Goal: Use online tool/utility: Utilize a website feature to perform a specific function

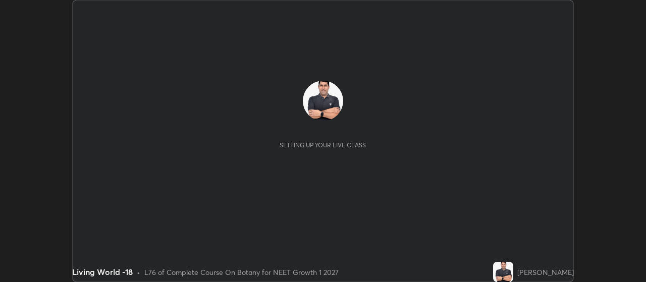
scroll to position [282, 646]
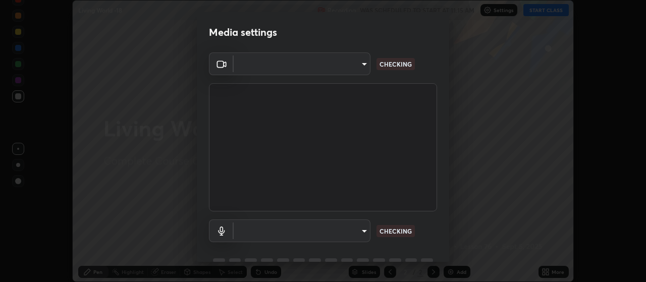
type input "cb5f757981b1586acb8e19eb1dea331b1f320d0a6ce771c897cc257aba28c101"
click at [333, 232] on body "Erase all Living World -18 Recording WAS SCHEDULED TO START AT 11:15 AM Setting…" at bounding box center [323, 141] width 646 height 282
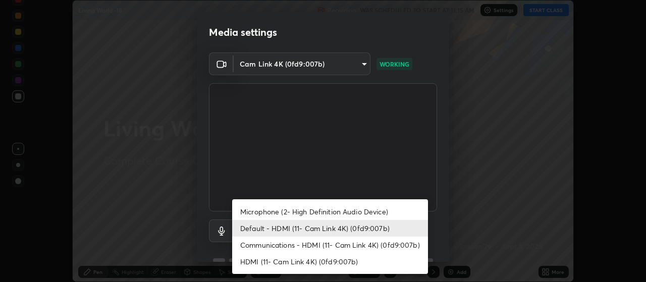
click at [362, 212] on li "Microphone (2- High Definition Audio Device)" at bounding box center [330, 212] width 196 height 17
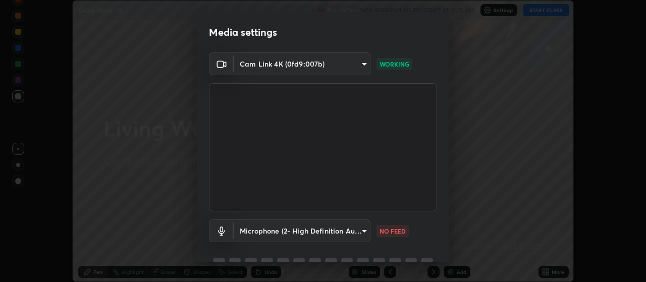
click at [349, 234] on body "Erase all Living World -18 Recording WAS SCHEDULED TO START AT 11:15 AM Setting…" at bounding box center [323, 141] width 646 height 282
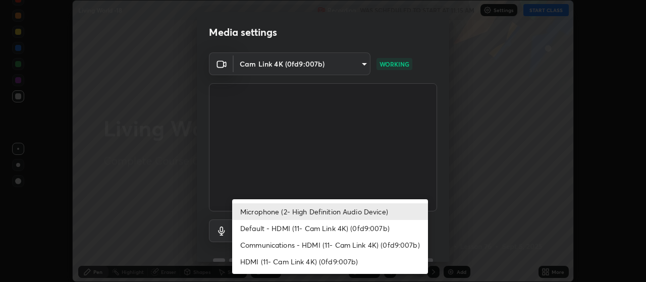
click at [360, 231] on li "Default - HDMI (11- Cam Link 4K) (0fd9:007b)" at bounding box center [330, 228] width 196 height 17
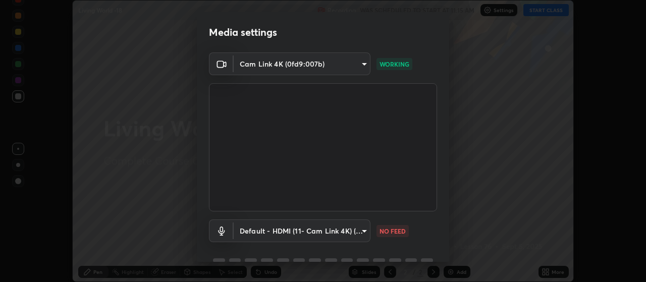
click at [357, 229] on body "Erase all Living World -18 Recording WAS SCHEDULED TO START AT 11:15 AM Setting…" at bounding box center [323, 141] width 646 height 282
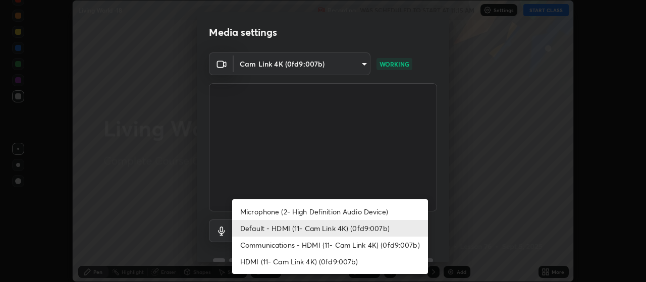
click at [361, 242] on li "Communications - HDMI (11- Cam Link 4K) (0fd9:007b)" at bounding box center [330, 245] width 196 height 17
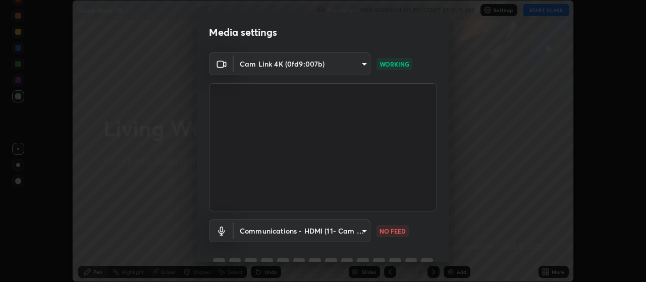
click at [347, 231] on body "Erase all Living World -18 Recording WAS SCHEDULED TO START AT 11:15 AM Setting…" at bounding box center [323, 141] width 646 height 282
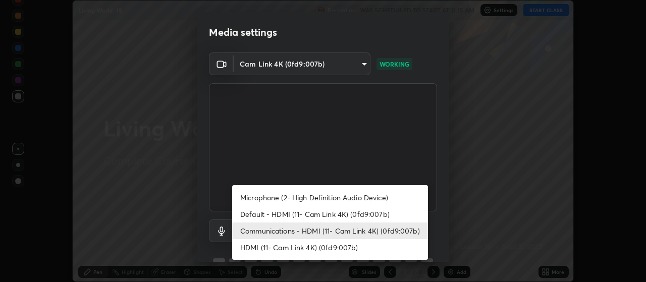
click at [350, 197] on li "Microphone (2- High Definition Audio Device)" at bounding box center [330, 197] width 196 height 17
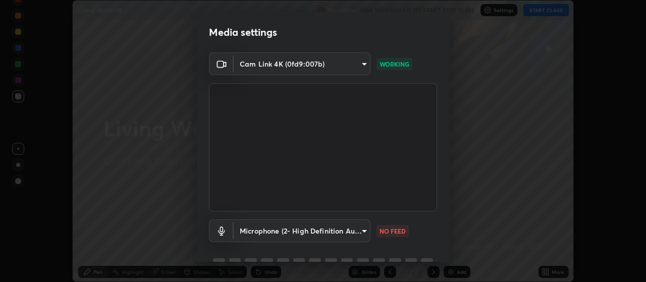
click at [356, 229] on body "Erase all Living World -18 Recording WAS SCHEDULED TO START AT 11:15 AM Setting…" at bounding box center [323, 141] width 646 height 282
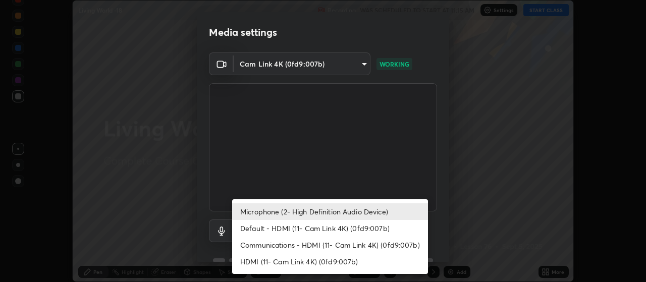
click at [352, 228] on li "Default - HDMI (11- Cam Link 4K) (0fd9:007b)" at bounding box center [330, 228] width 196 height 17
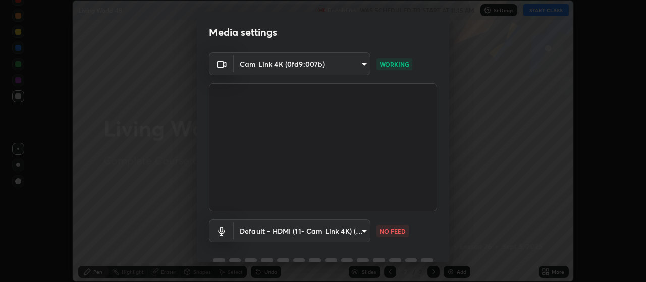
click at [355, 234] on body "Erase all Living World -18 Recording WAS SCHEDULED TO START AT 11:15 AM Setting…" at bounding box center [323, 141] width 646 height 282
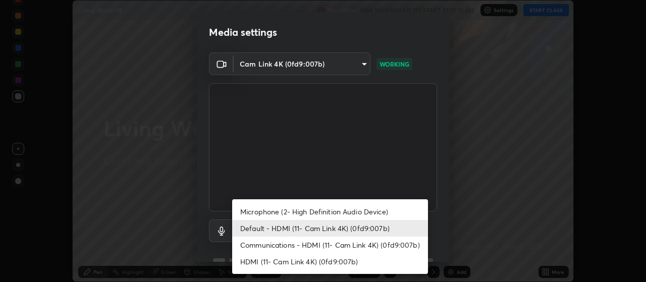
click at [364, 211] on li "Microphone (2- High Definition Audio Device)" at bounding box center [330, 212] width 196 height 17
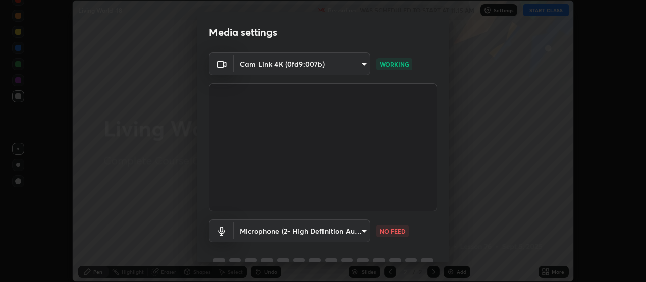
click at [287, 231] on body "Erase all Living World -18 Recording WAS SCHEDULED TO START AT 11:15 AM Setting…" at bounding box center [323, 141] width 646 height 282
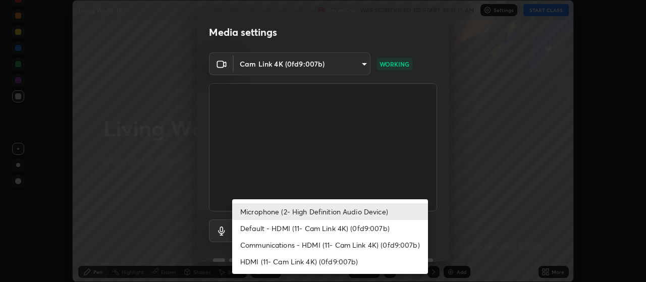
click at [300, 230] on li "Default - HDMI (11- Cam Link 4K) (0fd9:007b)" at bounding box center [330, 228] width 196 height 17
type input "default"
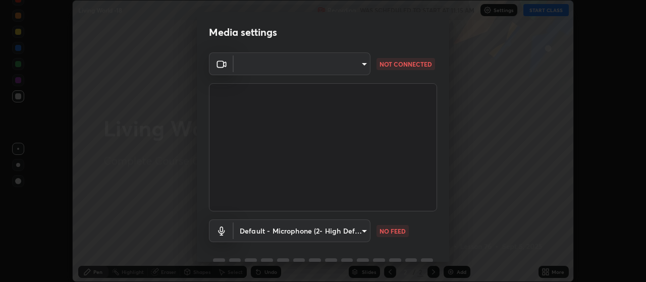
click at [268, 64] on body "Erase all Living World -18 Recording WAS SCHEDULED TO START AT 11:15 AM Setting…" at bounding box center [323, 141] width 646 height 282
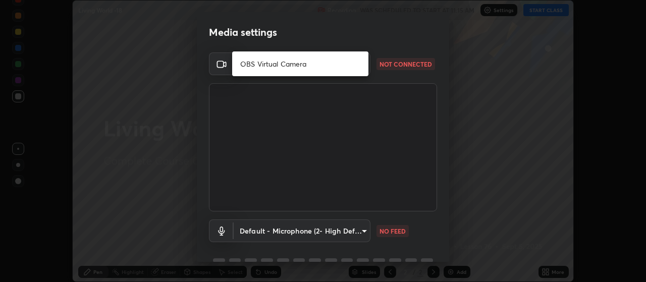
click at [252, 65] on li "OBS Virtual Camera" at bounding box center [300, 64] width 136 height 17
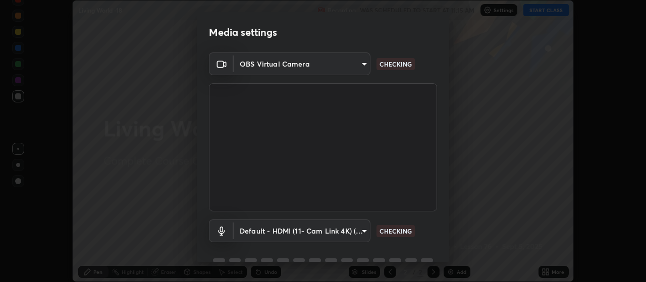
click at [280, 62] on body "Erase all Living World -18 Recording WAS SCHEDULED TO START AT 11:15 AM Setting…" at bounding box center [323, 141] width 646 height 282
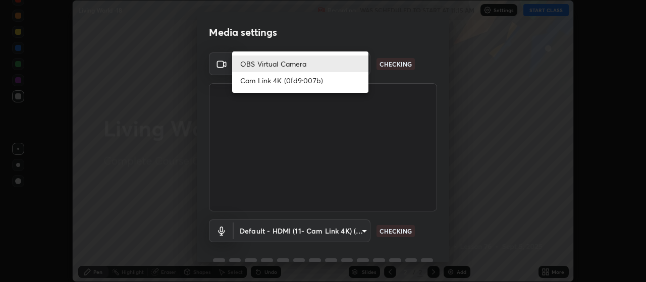
click at [268, 63] on li "OBS Virtual Camera" at bounding box center [300, 64] width 136 height 17
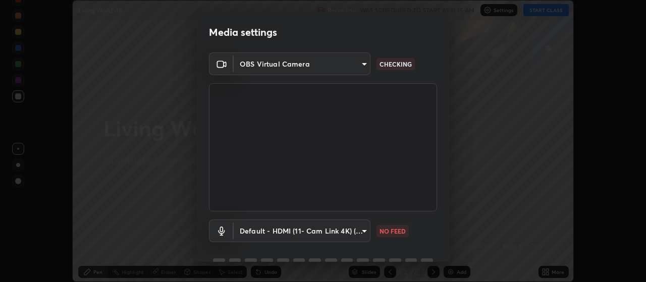
click at [270, 66] on body "Erase all Living World -18 Recording WAS SCHEDULED TO START AT 11:15 AM Setting…" at bounding box center [323, 141] width 646 height 282
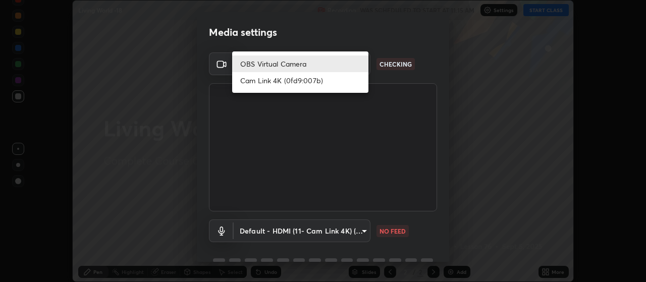
click at [262, 82] on li "Cam Link 4K (0fd9:007b)" at bounding box center [300, 80] width 136 height 17
type input "cb5f757981b1586acb8e19eb1dea331b1f320d0a6ce771c897cc257aba28c101"
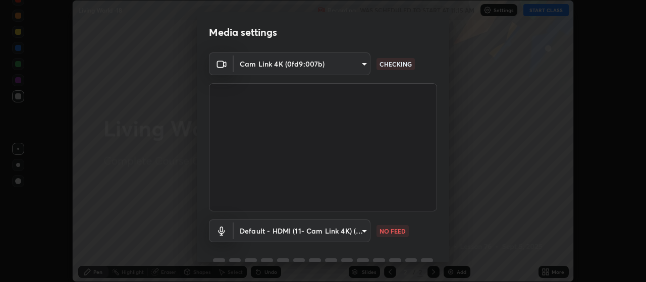
scroll to position [49, 0]
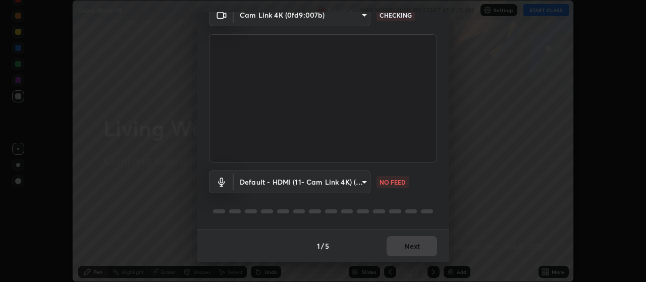
click at [322, 181] on body "Erase all Living World -18 Recording WAS SCHEDULED TO START AT 11:15 AM Setting…" at bounding box center [323, 141] width 646 height 282
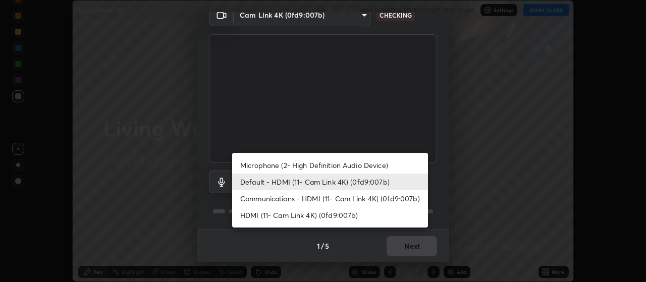
click at [286, 199] on li "Communications - HDMI (11- Cam Link 4K) (0fd9:007b)" at bounding box center [330, 198] width 196 height 17
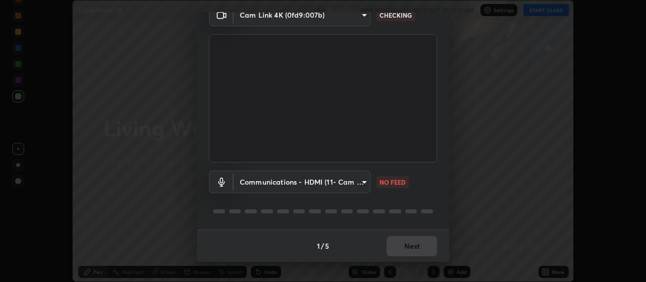
click at [284, 179] on body "Erase all Living World -18 Recording WAS SCHEDULED TO START AT 11:15 AM Setting…" at bounding box center [323, 141] width 646 height 282
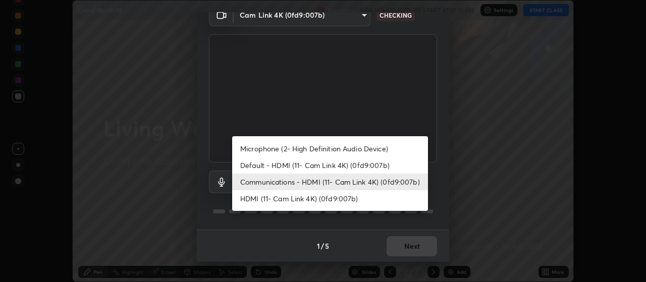
click at [271, 193] on li "HDMI (11- Cam Link 4K) (0fd9:007b)" at bounding box center [330, 198] width 196 height 17
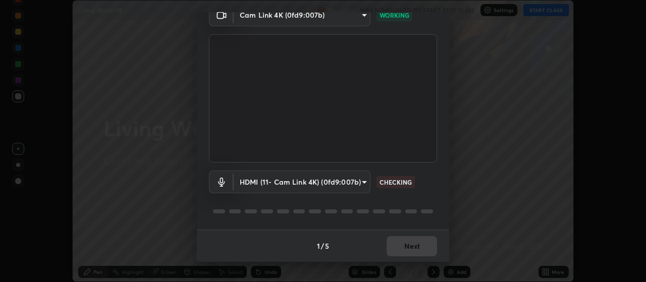
click at [273, 188] on body "Erase all Living World -18 Recording WAS SCHEDULED TO START AT 11:15 AM Setting…" at bounding box center [323, 141] width 646 height 282
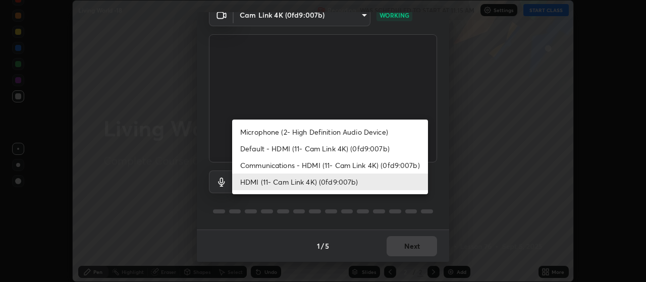
click at [280, 134] on li "Microphone (2- High Definition Audio Device)" at bounding box center [330, 132] width 196 height 17
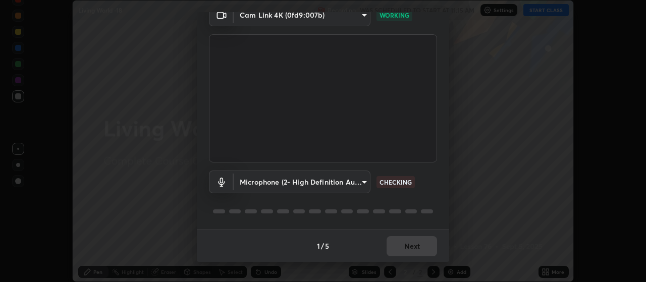
click at [283, 184] on body "Erase all Living World -18 Recording WAS SCHEDULED TO START AT 11:15 AM Setting…" at bounding box center [323, 141] width 646 height 282
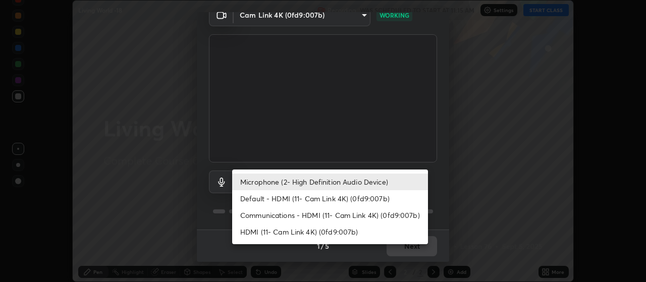
click at [271, 201] on li "Default - HDMI (11- Cam Link 4K) (0fd9:007b)" at bounding box center [330, 198] width 196 height 17
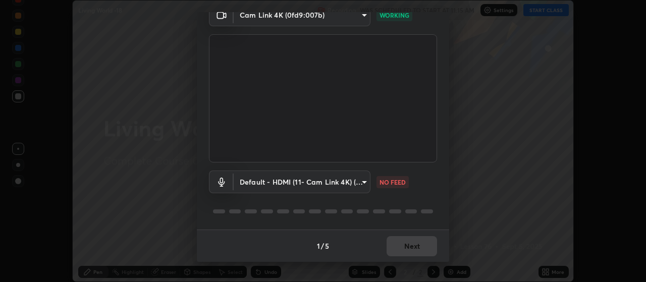
click at [255, 187] on body "Erase all Living World -18 Recording WAS SCHEDULED TO START AT 11:15 AM Setting…" at bounding box center [323, 141] width 646 height 282
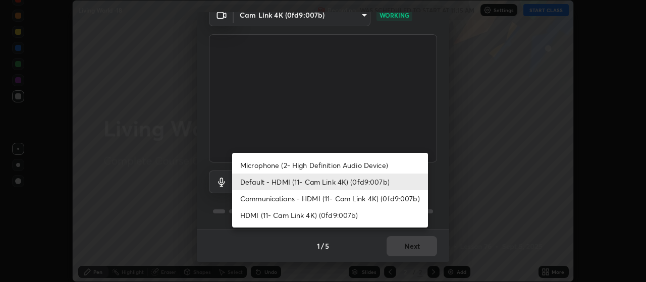
click at [251, 200] on li "Communications - HDMI (11- Cam Link 4K) (0fd9:007b)" at bounding box center [330, 198] width 196 height 17
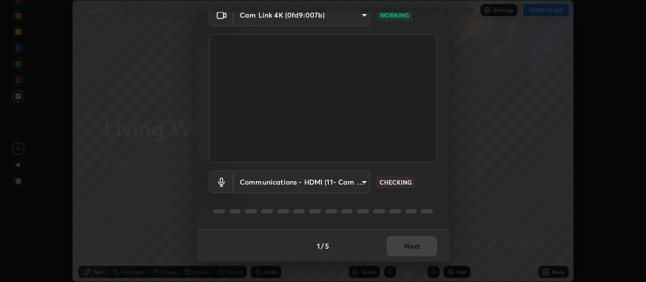
click at [247, 188] on body "Erase all Living World -18 Recording WAS SCHEDULED TO START AT 11:15 AM Setting…" at bounding box center [323, 141] width 646 height 282
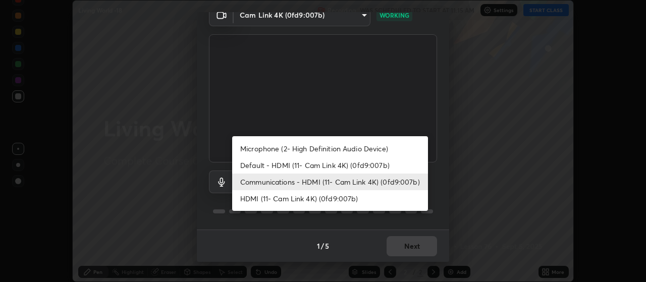
click at [248, 199] on li "HDMI (11- Cam Link 4K) (0fd9:007b)" at bounding box center [330, 198] width 196 height 17
type input "59c34d6630e9053cee7e6a1e4a07121a301ed24c106cc36a7bf30d3d8bcafa88"
